Goal: Information Seeking & Learning: Learn about a topic

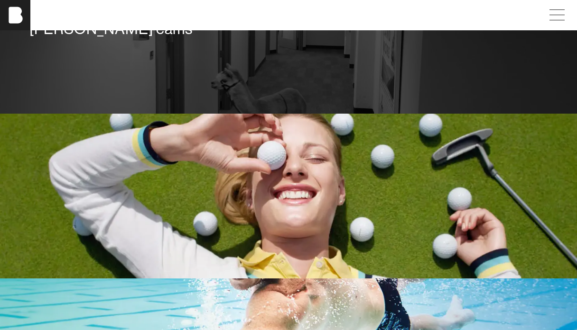
scroll to position [1499, 0]
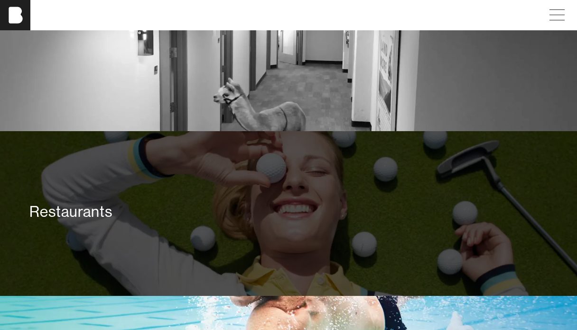
click at [348, 165] on div "Restaurants" at bounding box center [288, 213] width 577 height 165
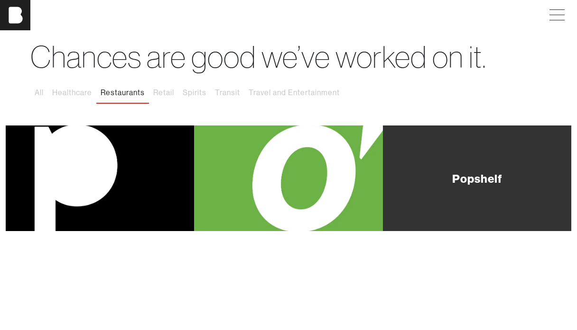
scroll to position [13, 0]
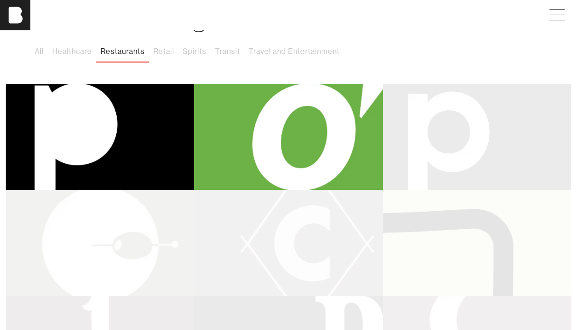
scroll to position [8, 0]
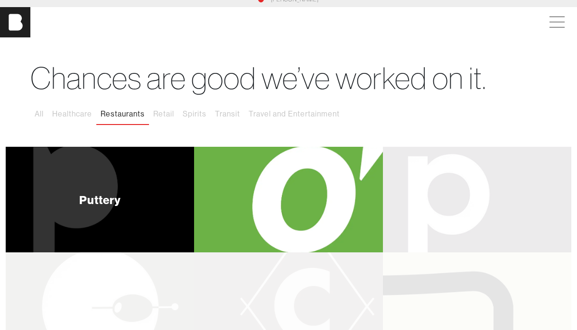
click at [85, 197] on div "Puttery" at bounding box center [100, 199] width 42 height 11
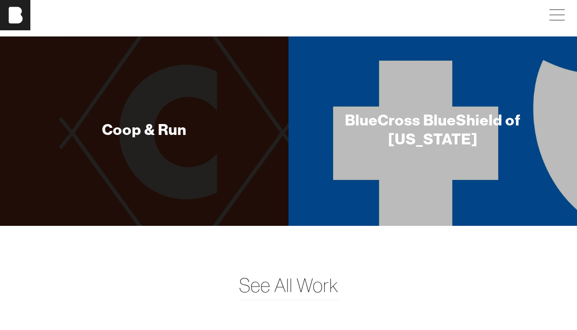
scroll to position [3657, 0]
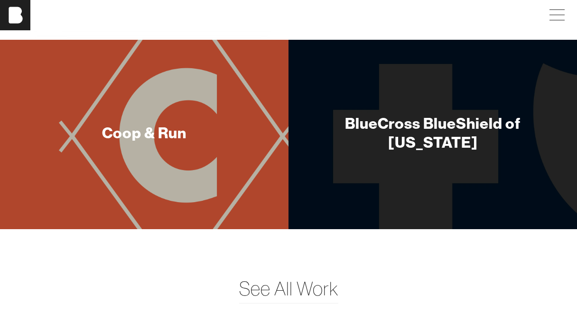
click at [249, 130] on div "Coop & Run" at bounding box center [144, 135] width 288 height 190
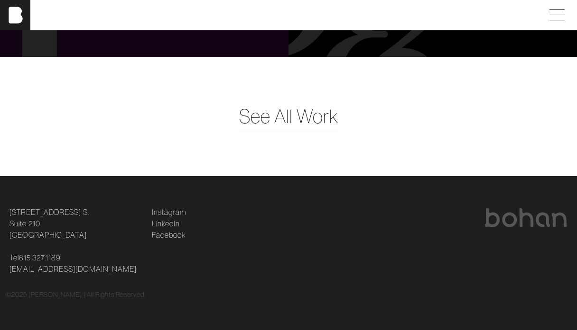
scroll to position [3544, 0]
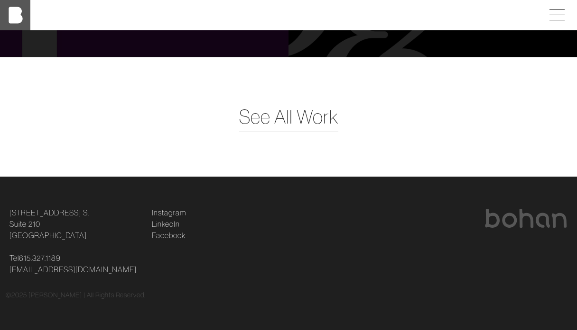
click at [9, 14] on img at bounding box center [15, 15] width 30 height 30
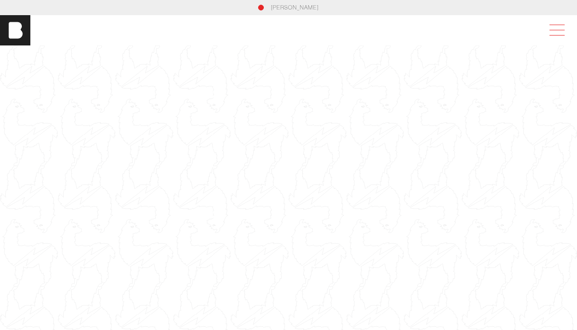
click at [551, 31] on span at bounding box center [555, 30] width 22 height 17
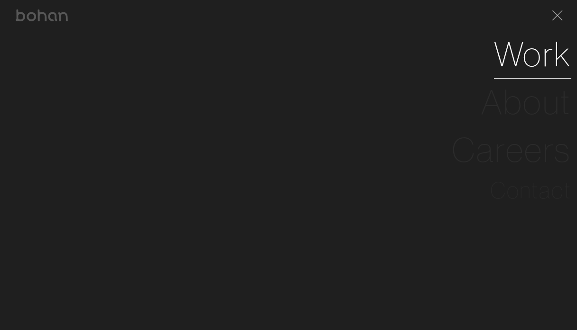
click at [531, 48] on link "Work" at bounding box center [532, 54] width 77 height 48
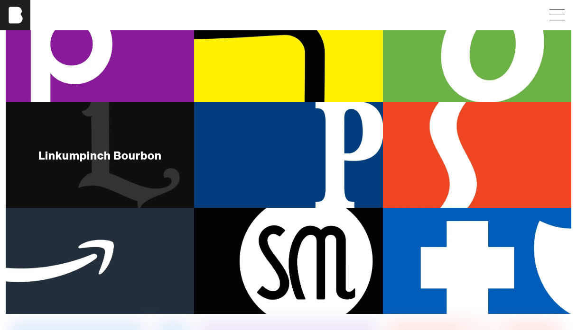
scroll to position [256, 0]
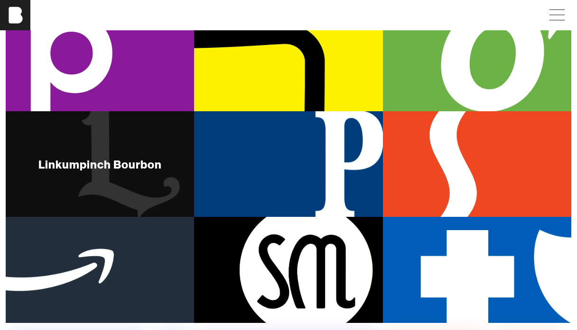
click at [128, 153] on div "Linkumpinch Bourbon" at bounding box center [100, 164] width 188 height 106
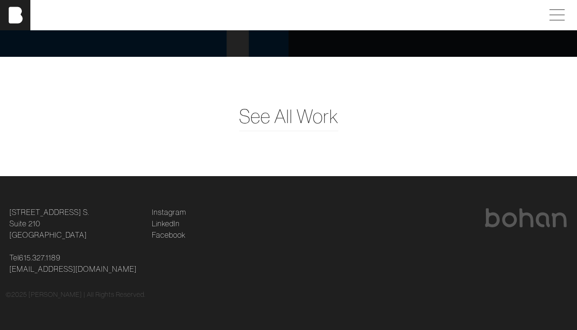
scroll to position [3166, 0]
